Goal: Task Accomplishment & Management: Use online tool/utility

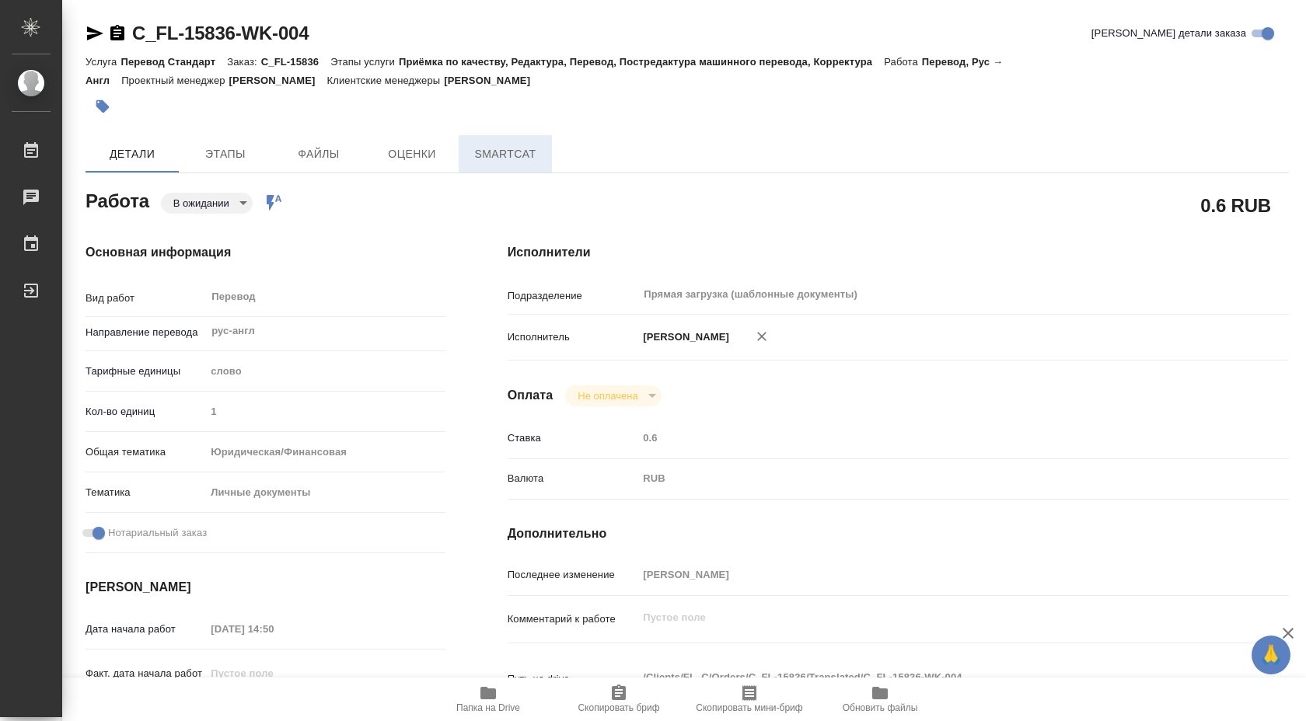
type textarea "x"
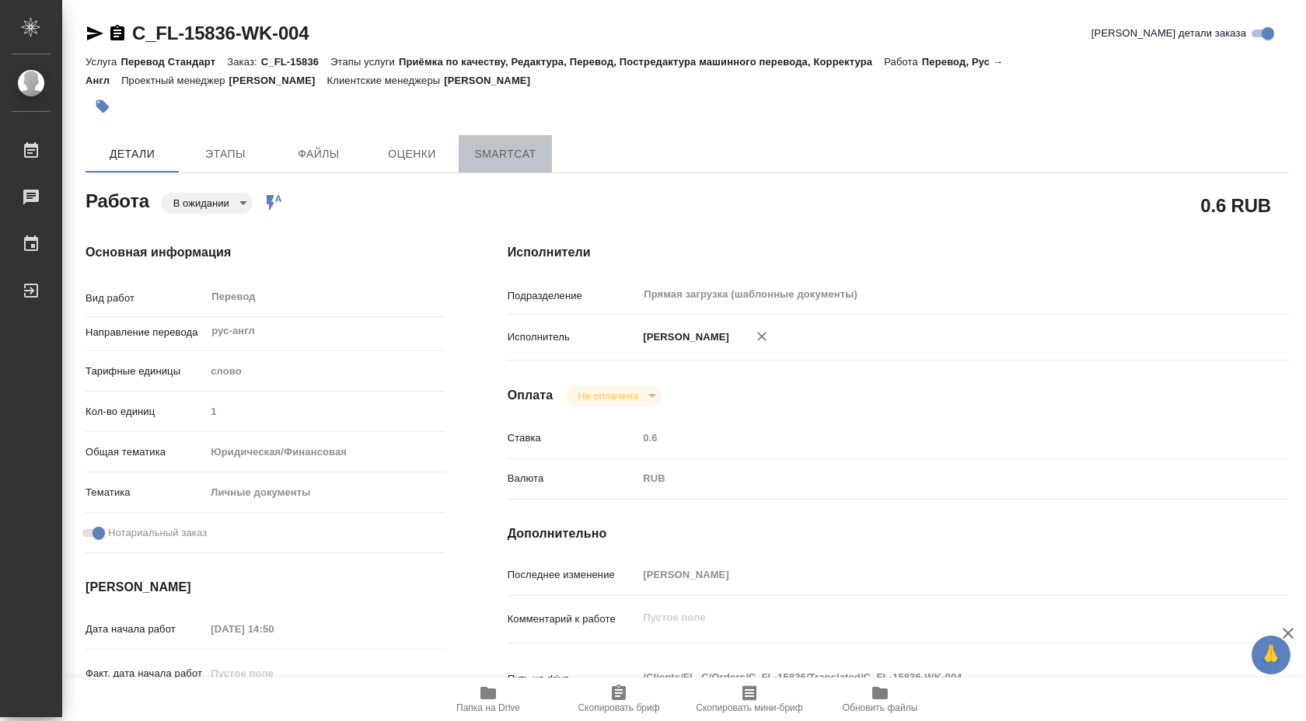
click at [496, 154] on span "SmartCat" at bounding box center [505, 154] width 75 height 19
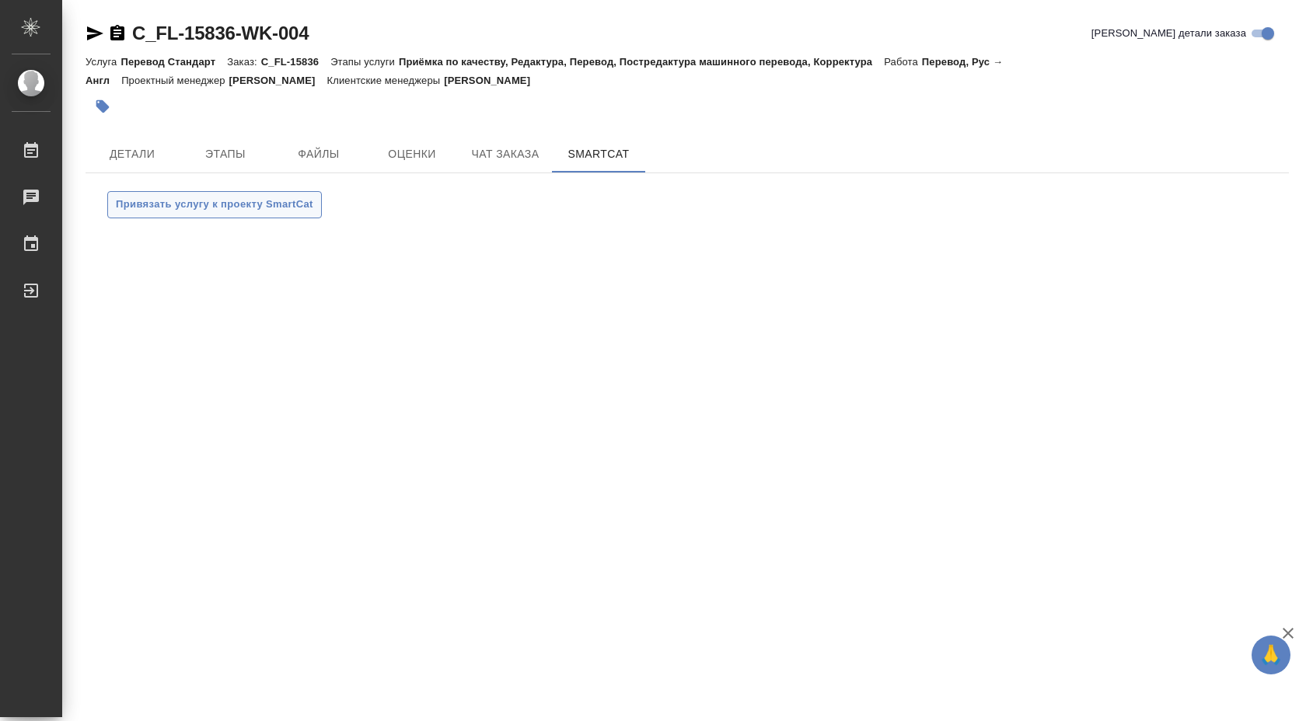
click at [294, 201] on span "Привязать услугу к проекту SmartCat" at bounding box center [214, 205] width 197 height 18
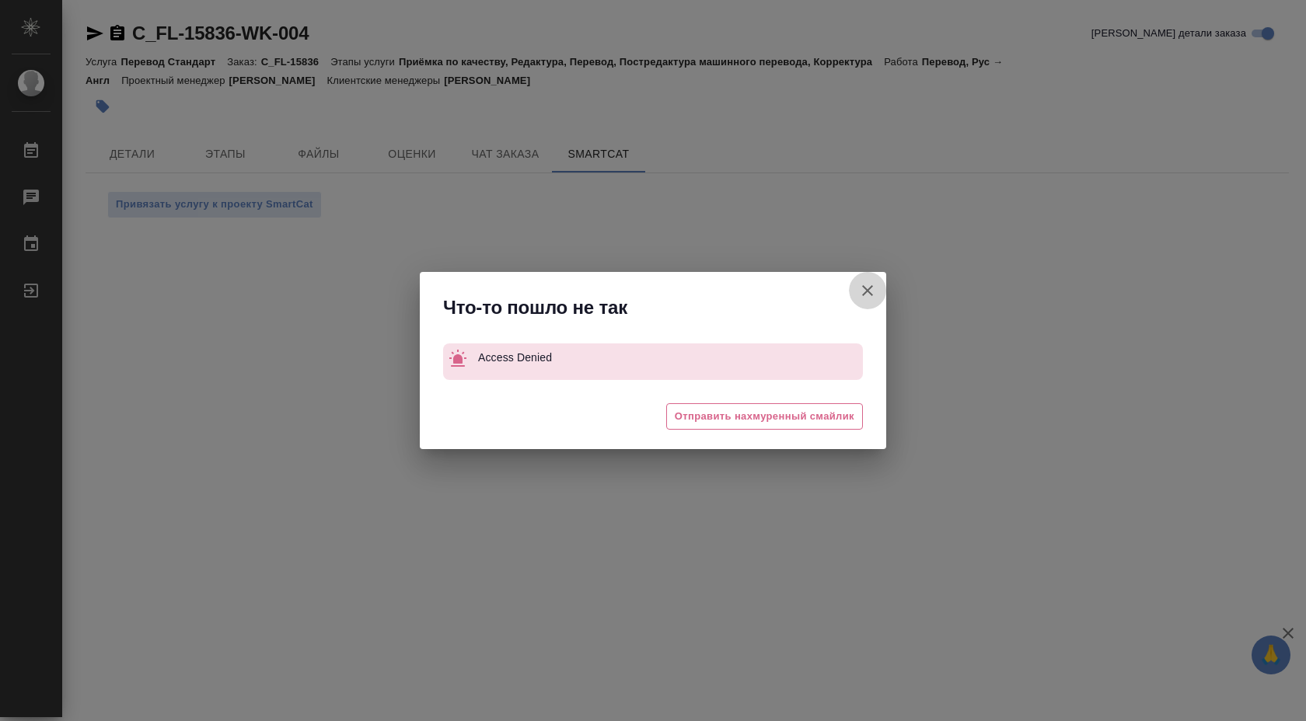
click at [862, 291] on icon "button" at bounding box center [867, 290] width 19 height 19
